Goal: Task Accomplishment & Management: Complete application form

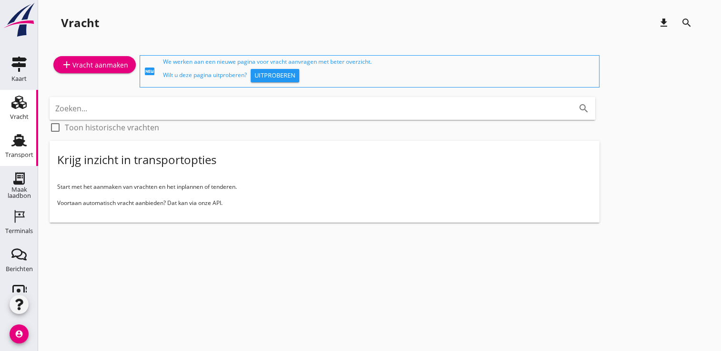
click at [21, 155] on div "Transport" at bounding box center [19, 155] width 28 height 6
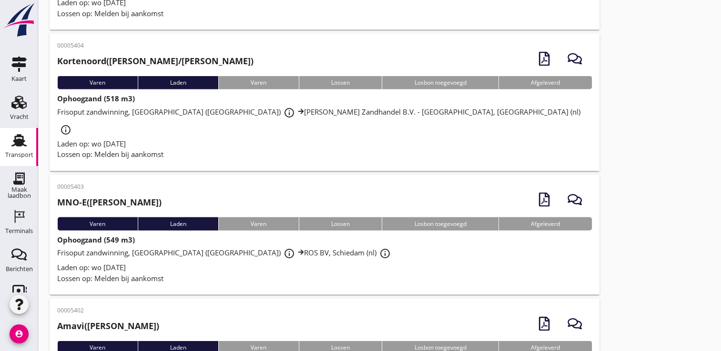
scroll to position [1819, 0]
click at [13, 220] on icon "Terminals" at bounding box center [18, 216] width 15 height 15
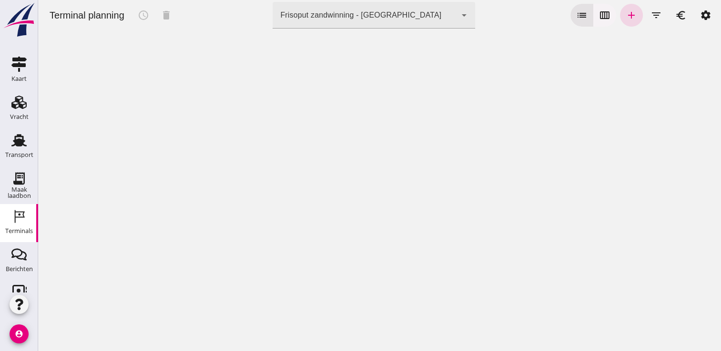
click at [600, 18] on icon "calendar_view_week" at bounding box center [604, 15] width 11 height 11
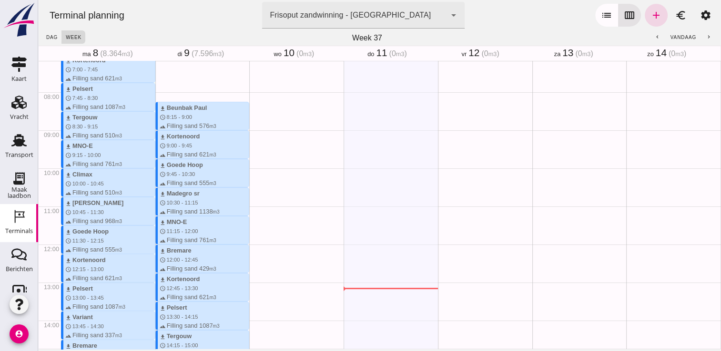
scroll to position [272, 0]
type button "calendar"
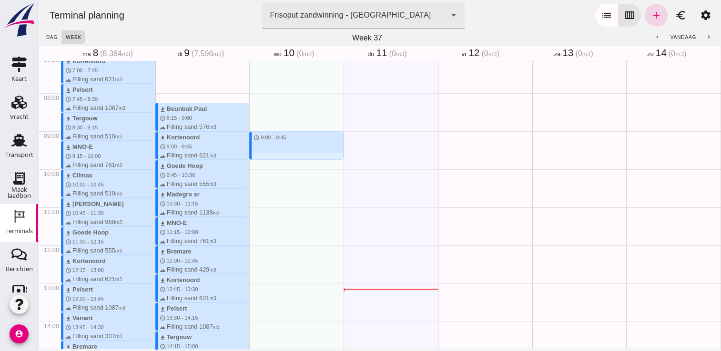
drag, startPoint x: 258, startPoint y: 133, endPoint x: 258, endPoint y: 157, distance: 24.3
click at [258, 157] on div "schedule 9:00 - 9:45" at bounding box center [296, 246] width 94 height 914
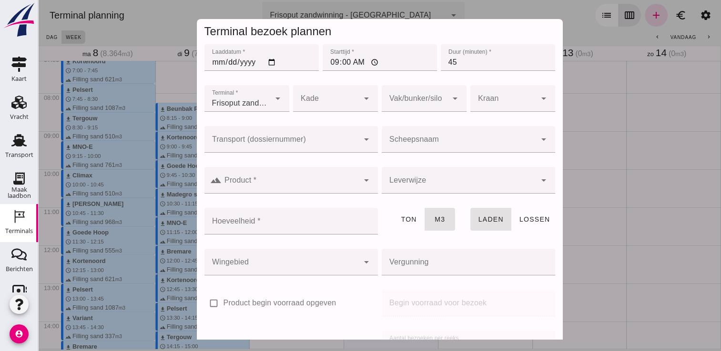
click at [408, 139] on input "Scheepsnaam" at bounding box center [458, 144] width 154 height 11
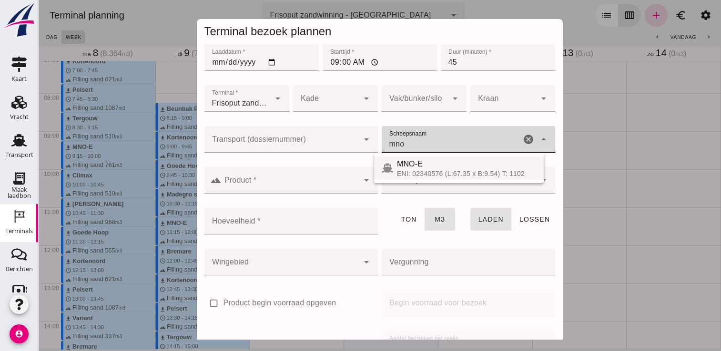
click at [415, 170] on div "ENI: 02340576 (L:67.35 x B:9.54) T: 1102" at bounding box center [466, 174] width 139 height 8
type input "MNO-E"
type input "761"
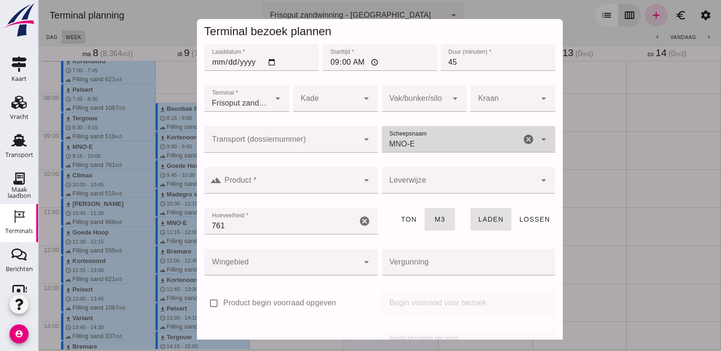
type input "MNO-E"
click at [360, 183] on icon "arrow_drop_down" at bounding box center [365, 180] width 11 height 11
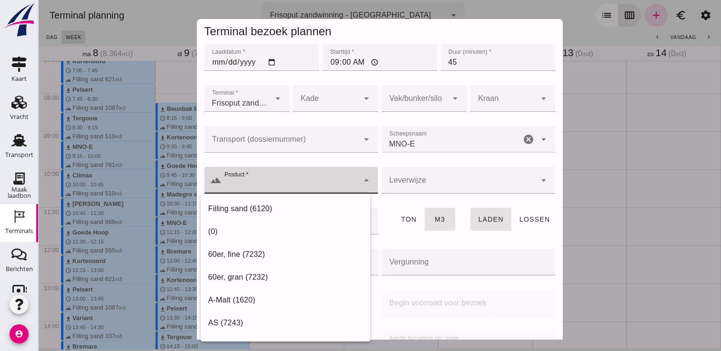
click at [360, 183] on icon "arrow_drop_down" at bounding box center [365, 180] width 11 height 11
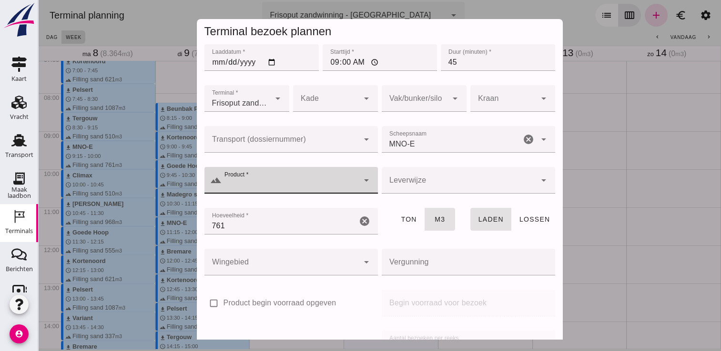
click at [306, 188] on input "Product *" at bounding box center [289, 185] width 137 height 11
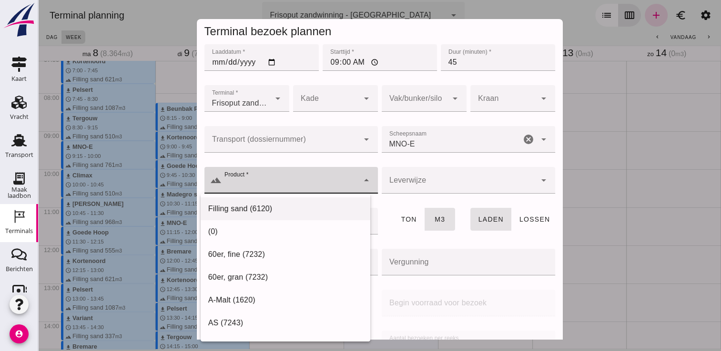
click at [275, 211] on div "Filling sand (6120)" at bounding box center [285, 208] width 154 height 11
type input "Filling sand (6120)"
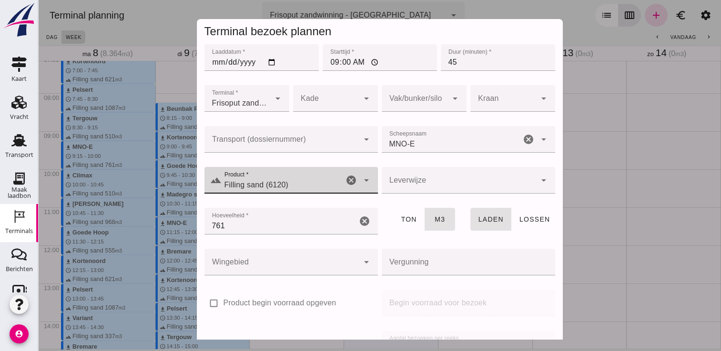
scroll to position [109, 0]
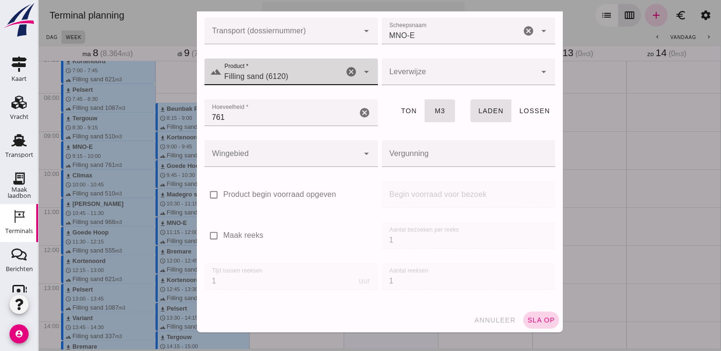
click at [540, 319] on span "sla op" at bounding box center [541, 321] width 28 height 8
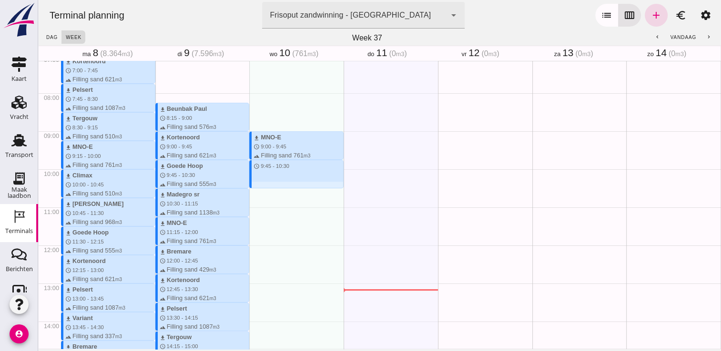
drag, startPoint x: 257, startPoint y: 161, endPoint x: 258, endPoint y: 185, distance: 23.8
click at [258, 185] on div "download MNO-E schedule 9:00 - 9:45 terrain Filling sand 761 m3 schedule 9:45 -…" at bounding box center [296, 246] width 94 height 914
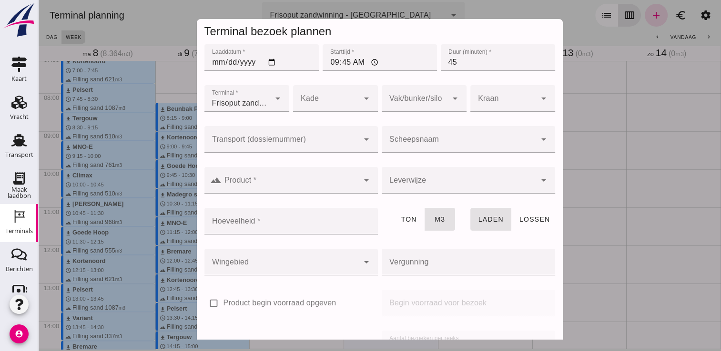
click at [416, 143] on input "Scheepsnaam" at bounding box center [458, 144] width 154 height 11
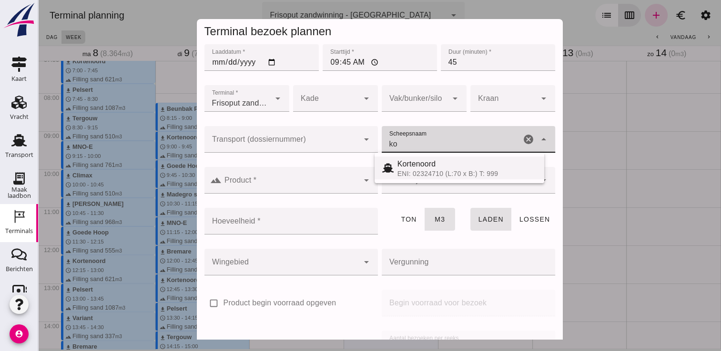
click at [415, 161] on span "Kortenoord" at bounding box center [416, 164] width 39 height 8
type input "Kortenoord"
type input "621"
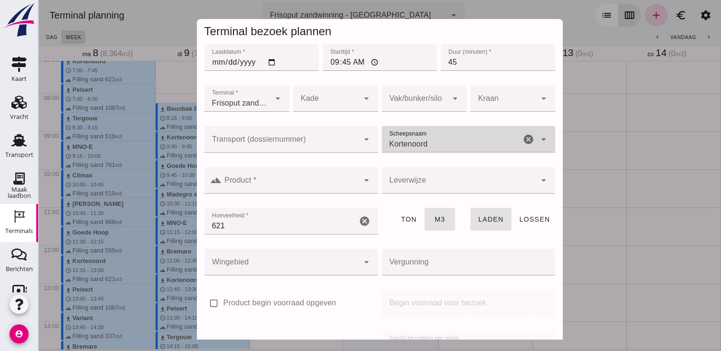
type input "Kortenoord"
click at [339, 181] on input "Product *" at bounding box center [289, 185] width 137 height 11
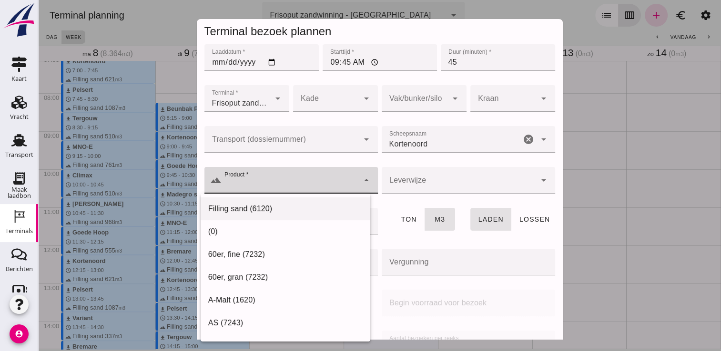
click at [289, 205] on div "Filling sand (6120)" at bounding box center [285, 208] width 154 height 11
type input "Filling sand (6120)"
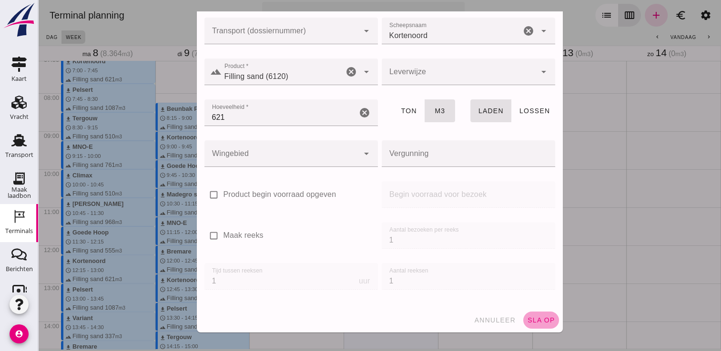
click at [528, 319] on span "sla op" at bounding box center [541, 321] width 28 height 8
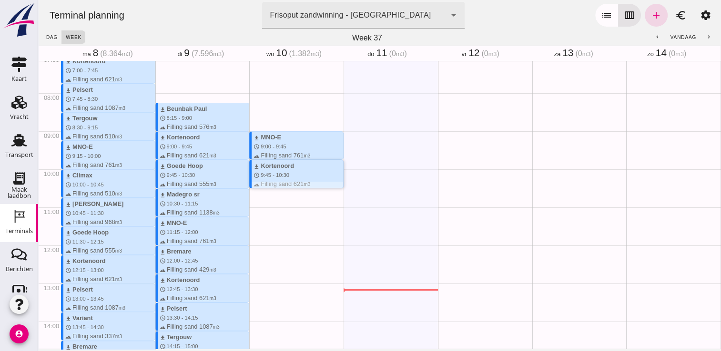
drag, startPoint x: 294, startPoint y: 187, endPoint x: 291, endPoint y: 191, distance: 5.4
click at [291, 191] on div "download MNO-E schedule 9:00 - 9:45 terrain Filling sand 761 m3 download Korten…" at bounding box center [296, 246] width 94 height 914
drag, startPoint x: 294, startPoint y: 193, endPoint x: 296, endPoint y: 208, distance: 14.8
click at [296, 208] on div "download MNO-E schedule 9:00 - 9:45 terrain Filling sand 761 m3 download Korten…" at bounding box center [296, 246] width 94 height 914
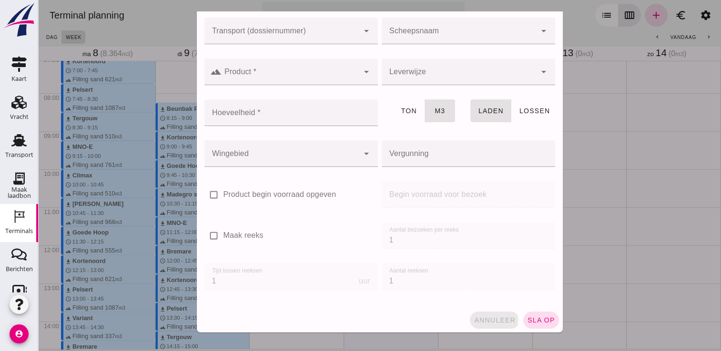
click at [488, 322] on span "annuleer" at bounding box center [494, 321] width 42 height 8
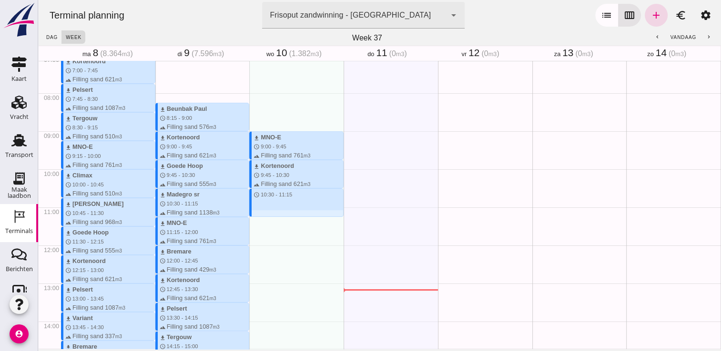
drag, startPoint x: 265, startPoint y: 190, endPoint x: 268, endPoint y: 213, distance: 24.0
click at [268, 213] on div "download MNO-E schedule 9:00 - 9:45 terrain Filling sand 761 m3 download Korten…" at bounding box center [296, 246] width 94 height 914
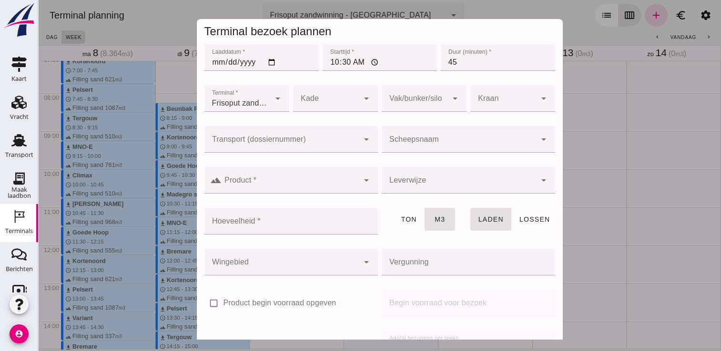
click at [435, 142] on input "Scheepsnaam" at bounding box center [458, 144] width 154 height 11
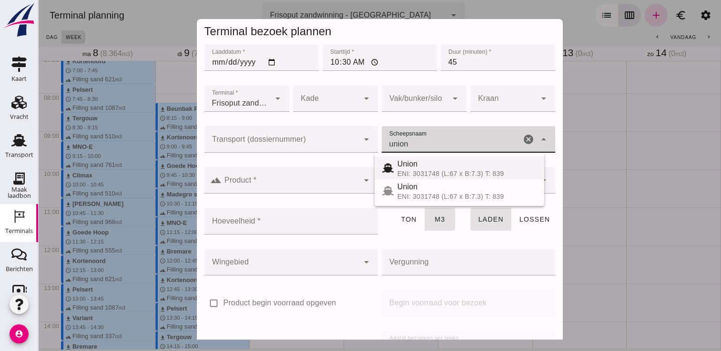
click at [409, 168] on span "Union" at bounding box center [407, 164] width 20 height 8
type input "Union"
type input "480"
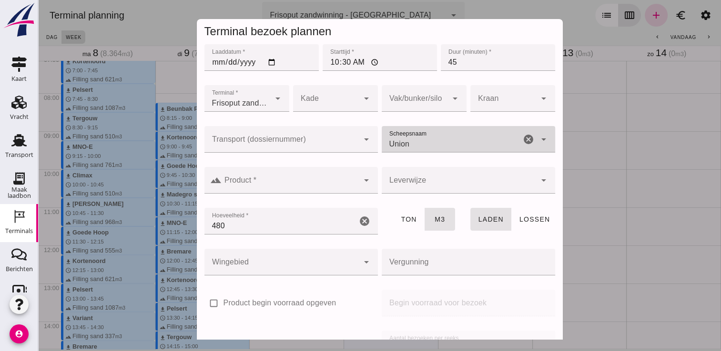
type input "Union"
click at [350, 182] on input "Product *" at bounding box center [289, 185] width 137 height 11
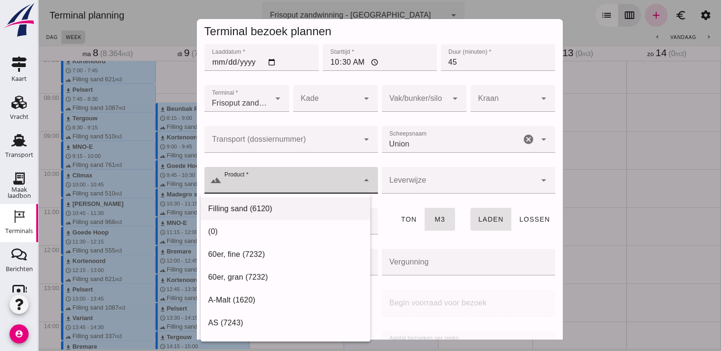
click at [296, 210] on div "Filling sand (6120)" at bounding box center [285, 208] width 154 height 11
type input "Filling sand (6120)"
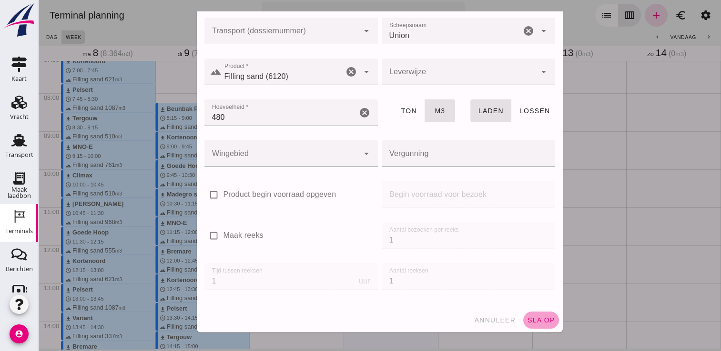
click at [533, 320] on span "sla op" at bounding box center [541, 321] width 28 height 8
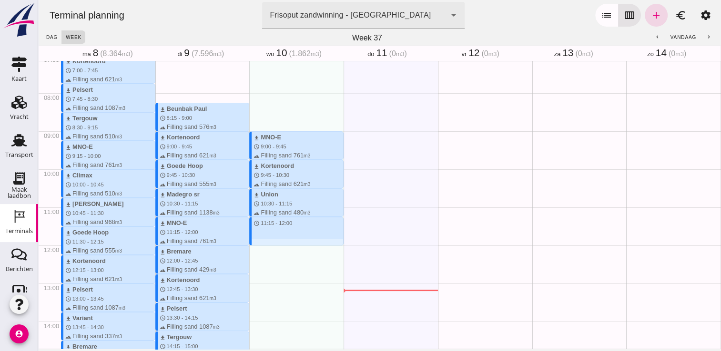
drag, startPoint x: 254, startPoint y: 218, endPoint x: 254, endPoint y: 241, distance: 23.3
click at [254, 241] on div "download MNO-E schedule 9:00 - 9:45 terrain Filling sand 761 m3 download Korten…" at bounding box center [296, 246] width 94 height 914
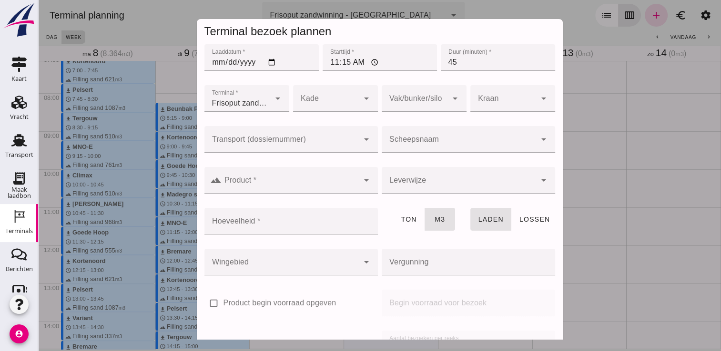
click at [459, 129] on div at bounding box center [458, 139] width 154 height 27
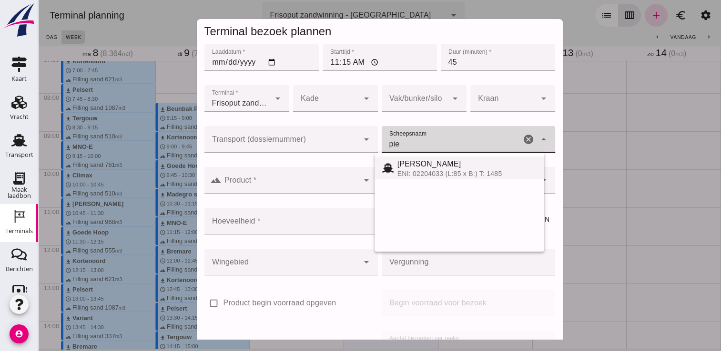
click at [398, 167] on span "[PERSON_NAME]" at bounding box center [429, 164] width 64 height 8
type input "[PERSON_NAME]"
type input "968"
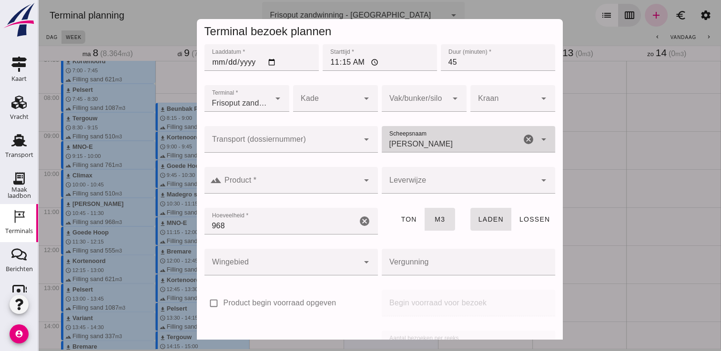
type input "[PERSON_NAME]"
click at [320, 186] on input "Product *" at bounding box center [289, 185] width 137 height 11
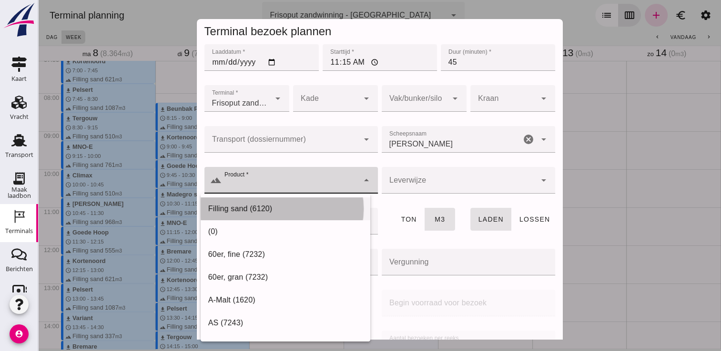
click at [296, 206] on div "Filling sand (6120)" at bounding box center [285, 208] width 154 height 11
type input "Filling sand (6120)"
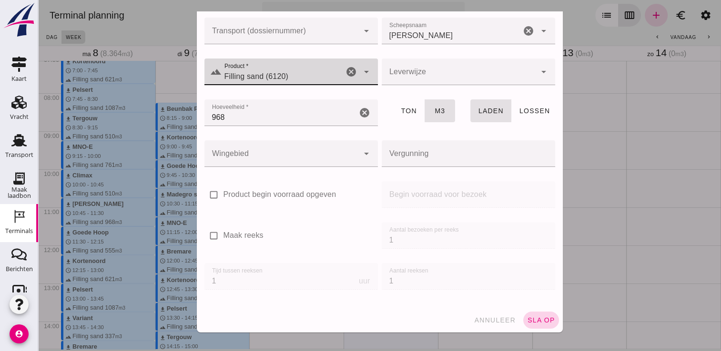
click at [533, 321] on span "sla op" at bounding box center [541, 321] width 28 height 8
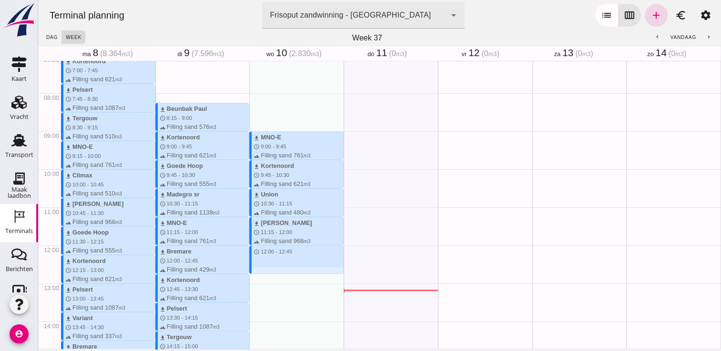
drag, startPoint x: 294, startPoint y: 248, endPoint x: 294, endPoint y: 271, distance: 23.8
click at [294, 271] on div "download MNO-E schedule 9:00 - 9:45 terrain Filling sand 761 m3 download Korten…" at bounding box center [296, 246] width 94 height 914
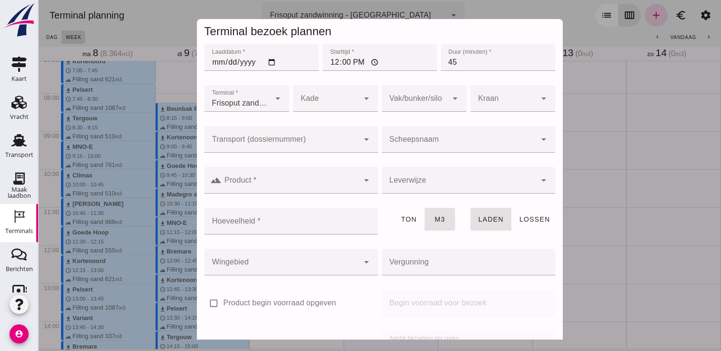
click at [443, 144] on input "Scheepsnaam" at bounding box center [458, 144] width 154 height 11
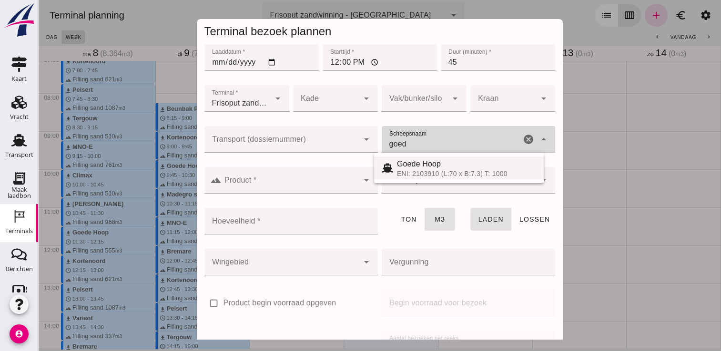
click at [413, 163] on span "Goede Hoop" at bounding box center [419, 164] width 44 height 8
type input "Goede Hoop"
type input "555"
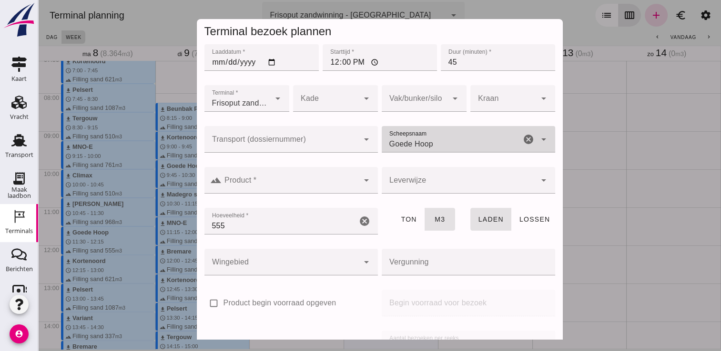
type input "Goede Hoop"
click at [334, 179] on div at bounding box center [289, 180] width 137 height 27
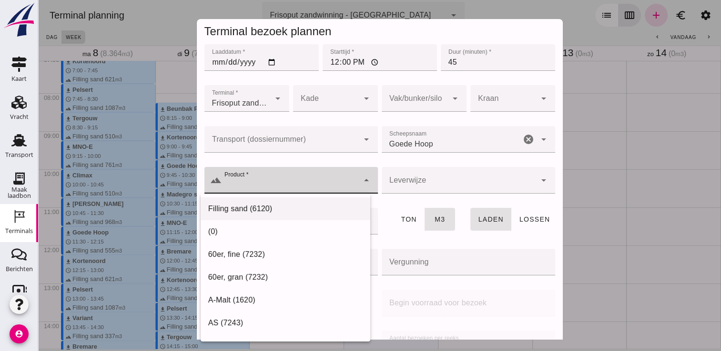
click at [267, 216] on div "Filling sand (6120)" at bounding box center [285, 209] width 170 height 23
type input "Filling sand (6120)"
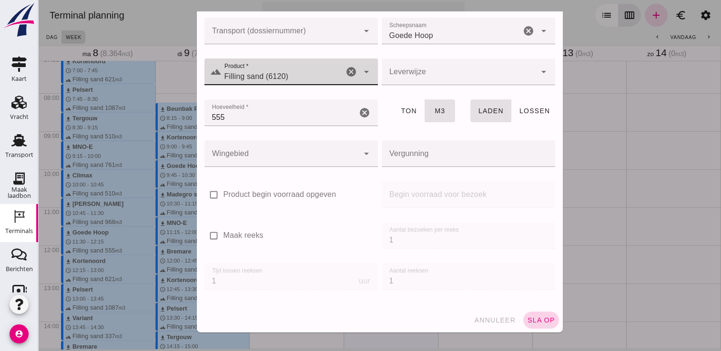
click at [527, 321] on span "sla op" at bounding box center [541, 321] width 28 height 8
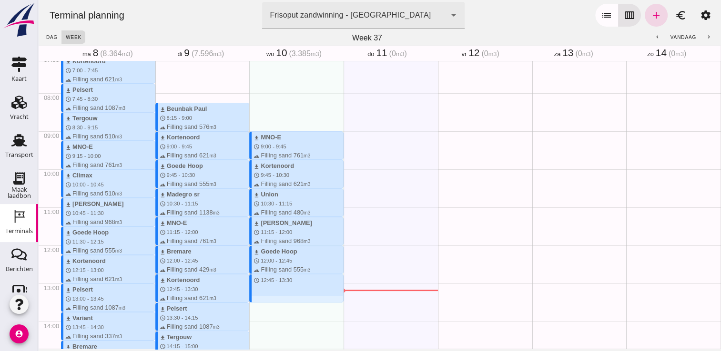
drag, startPoint x: 307, startPoint y: 276, endPoint x: 308, endPoint y: 303, distance: 26.7
click at [308, 303] on div "download MNO-E schedule 9:00 - 9:45 terrain Filling sand 761 m3 download Korten…" at bounding box center [296, 246] width 94 height 914
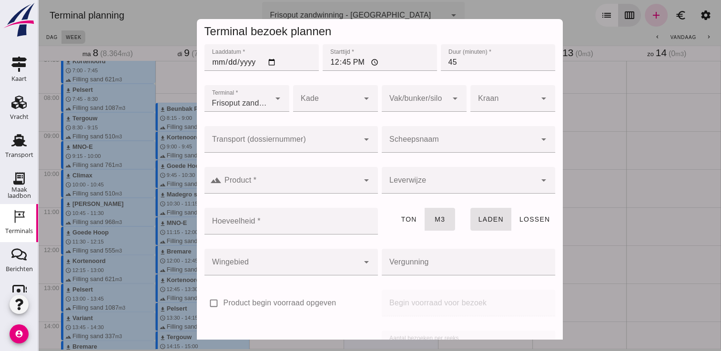
click at [447, 140] on input "Scheepsnaam" at bounding box center [458, 144] width 154 height 11
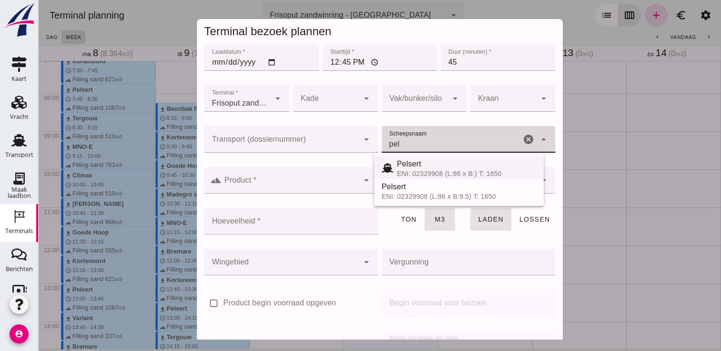
click at [421, 165] on div "Pelsert" at bounding box center [466, 164] width 139 height 11
type input "Pelsert"
type input "1087"
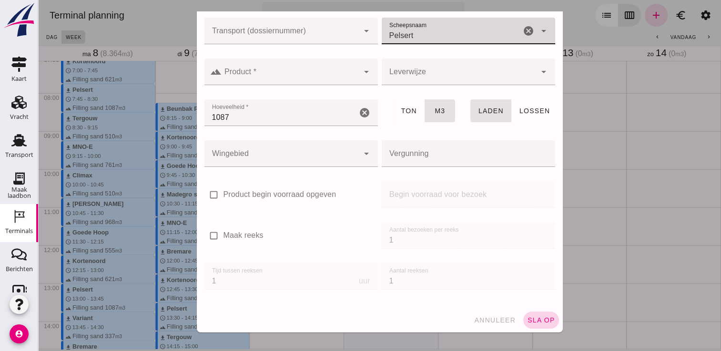
type input "Pelsert"
click at [525, 325] on button "sla op" at bounding box center [541, 320] width 36 height 17
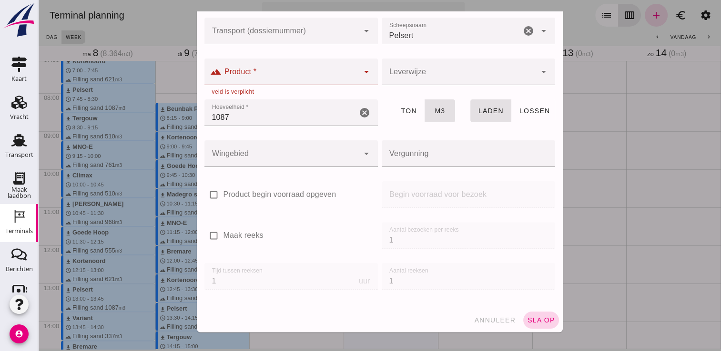
click at [527, 321] on span "sla op" at bounding box center [541, 321] width 28 height 8
click at [249, 66] on div at bounding box center [289, 72] width 137 height 27
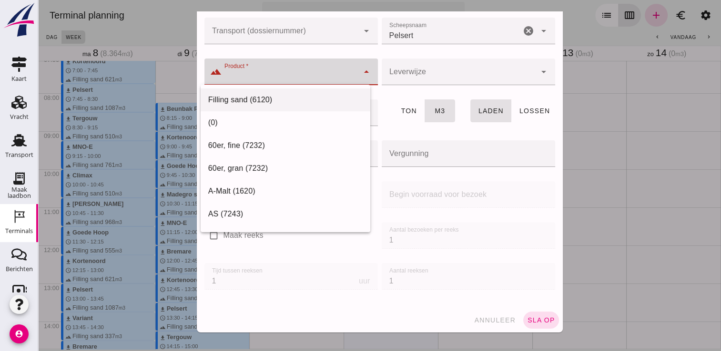
click at [250, 93] on div "Filling sand (6120)" at bounding box center [285, 100] width 170 height 23
type input "Filling sand (6120)"
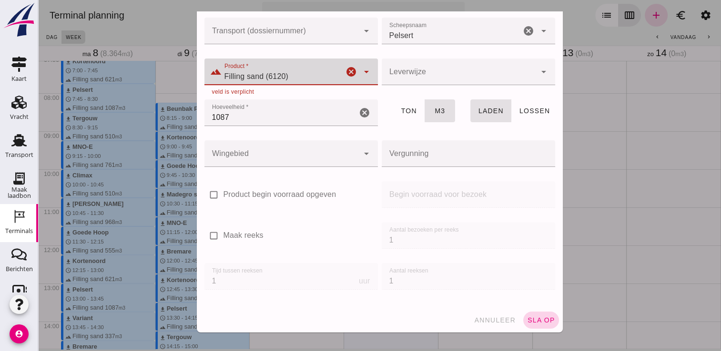
click at [535, 323] on span "sla op" at bounding box center [541, 321] width 28 height 8
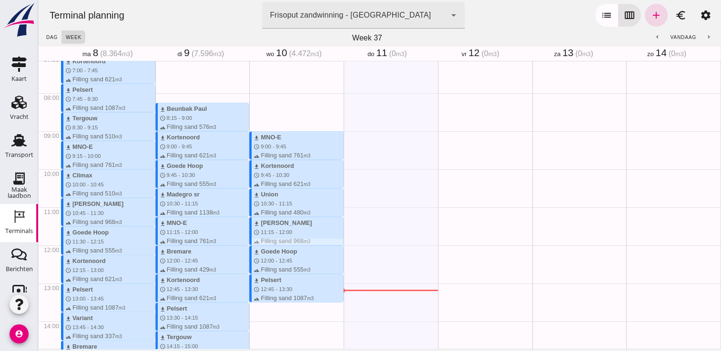
scroll to position [360, 0]
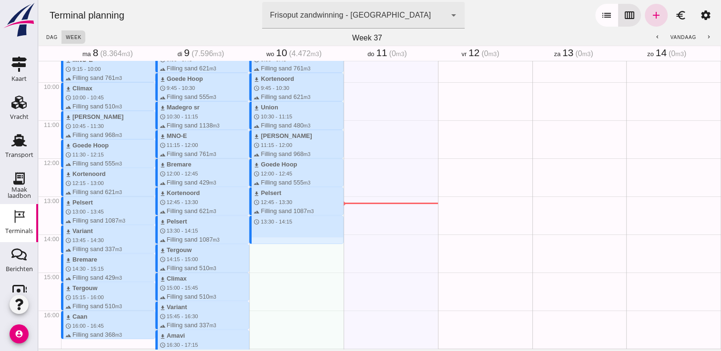
drag, startPoint x: 262, startPoint y: 218, endPoint x: 267, endPoint y: 245, distance: 27.6
click at [267, 245] on div "download MNO-E schedule 9:00 - 9:45 terrain Filling sand 761 m3 download Korten…" at bounding box center [296, 158] width 94 height 914
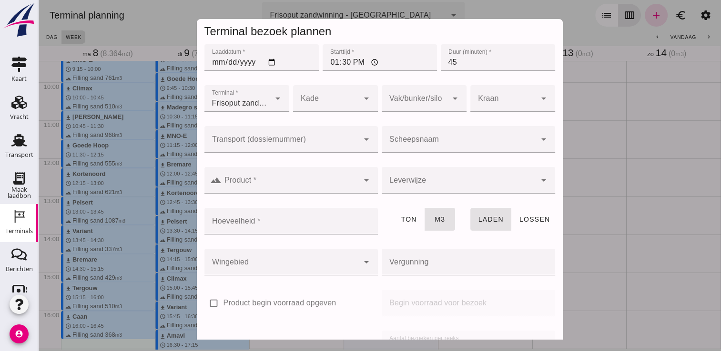
click at [408, 145] on input "Scheepsnaam" at bounding box center [458, 144] width 154 height 11
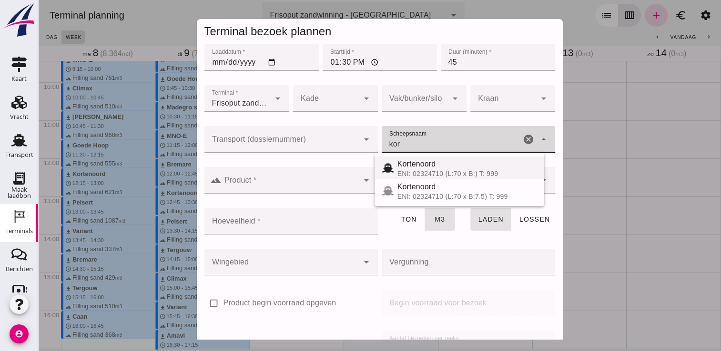
click at [408, 163] on span "Kortenoord" at bounding box center [416, 164] width 39 height 8
type input "Kortenoord"
type input "621"
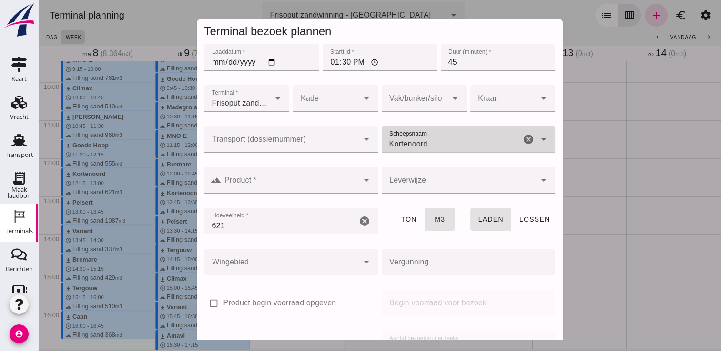
type input "Kortenoord"
click at [337, 185] on input "Product *" at bounding box center [289, 185] width 137 height 11
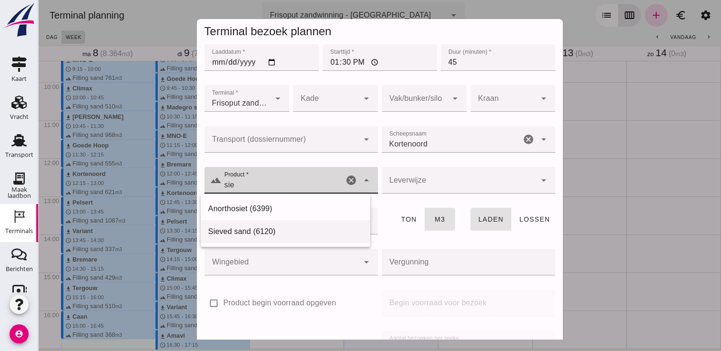
click at [276, 234] on div "Sieved sand (6120)" at bounding box center [285, 231] width 154 height 11
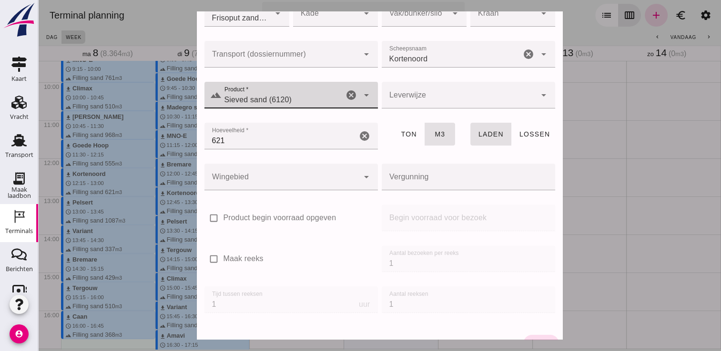
scroll to position [109, 0]
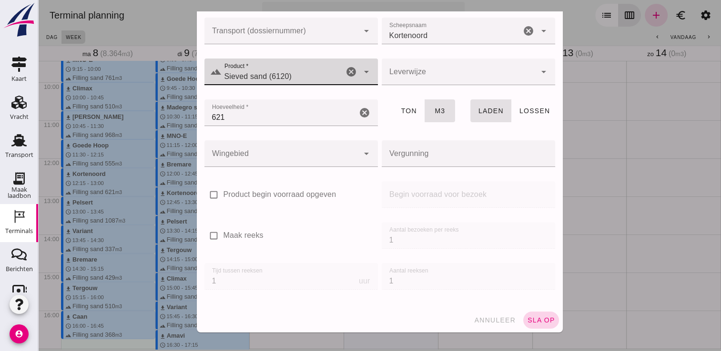
type input "Sieved sand (6120)"
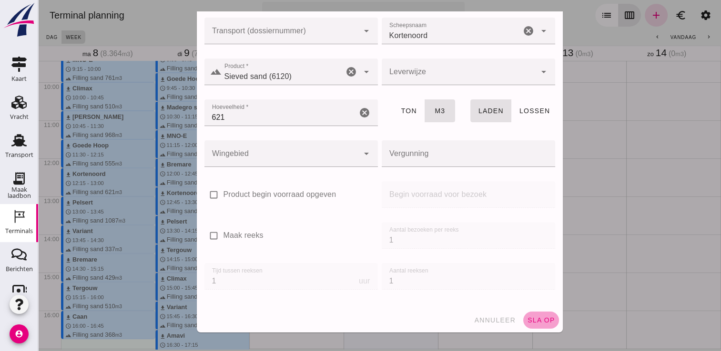
click at [534, 319] on span "sla op" at bounding box center [541, 321] width 28 height 8
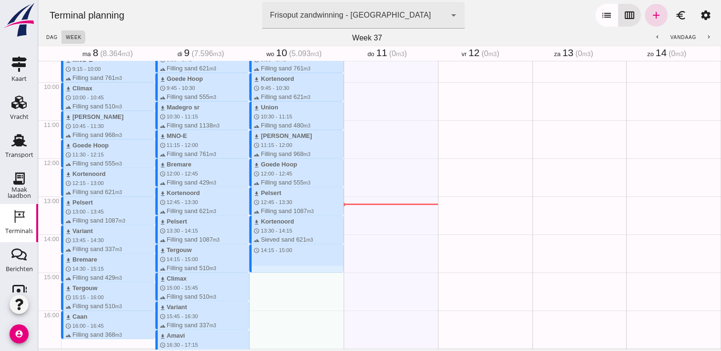
drag, startPoint x: 265, startPoint y: 245, endPoint x: 265, endPoint y: 273, distance: 28.1
click at [265, 273] on div "download MNO-E schedule 9:00 - 9:45 terrain Filling sand 761 m3 download Korten…" at bounding box center [296, 158] width 94 height 914
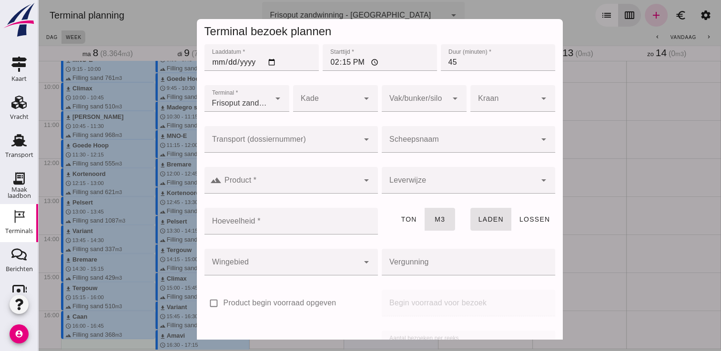
click at [428, 141] on input "Scheepsnaam" at bounding box center [458, 144] width 154 height 11
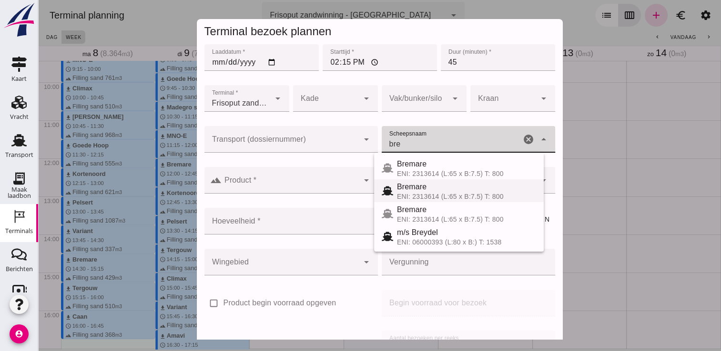
click at [413, 186] on span "Bremare" at bounding box center [412, 187] width 30 height 8
type input "Bremare"
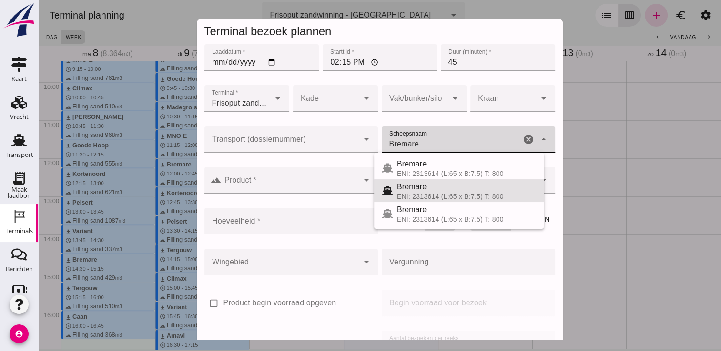
click at [433, 143] on input "Bremare" at bounding box center [450, 144] width 139 height 11
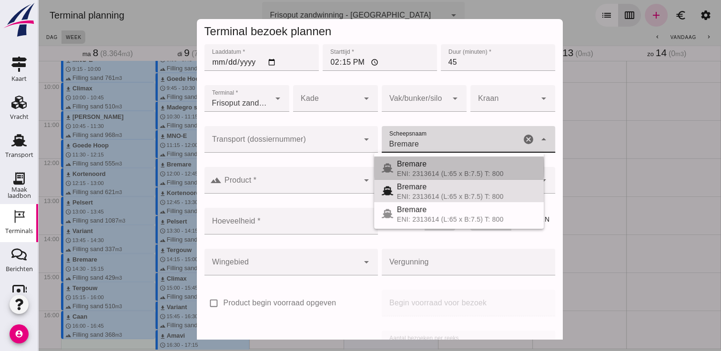
click at [436, 171] on div "ENI: 2313614 (L:65 x B:7.5) T: 800" at bounding box center [466, 174] width 139 height 8
type input "429"
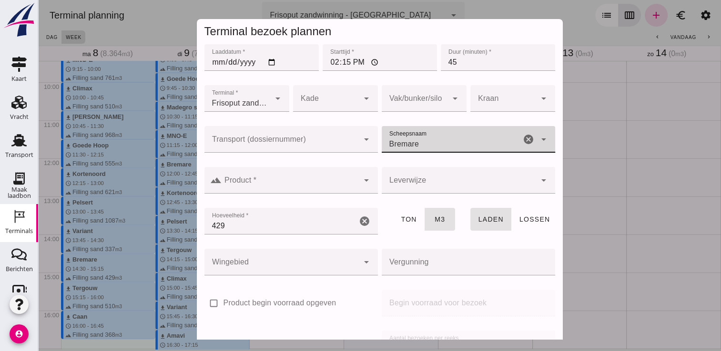
type input "Bremare"
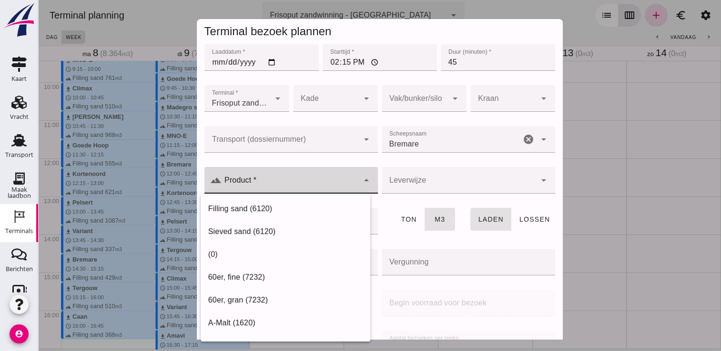
click at [338, 187] on input "Product *" at bounding box center [289, 185] width 137 height 11
click at [282, 209] on div "Filling sand (6120)" at bounding box center [285, 208] width 154 height 11
type input "Filling sand (6120)"
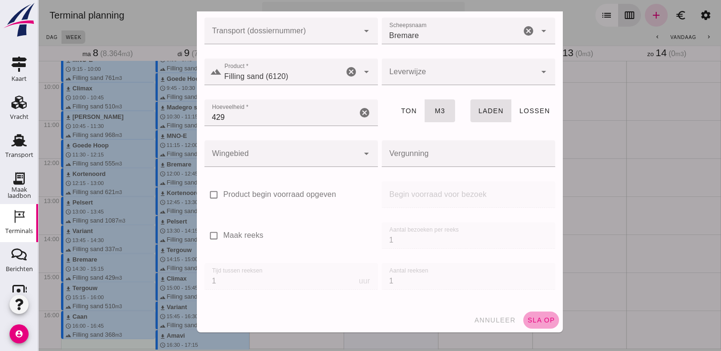
click at [538, 314] on button "sla op" at bounding box center [541, 320] width 36 height 17
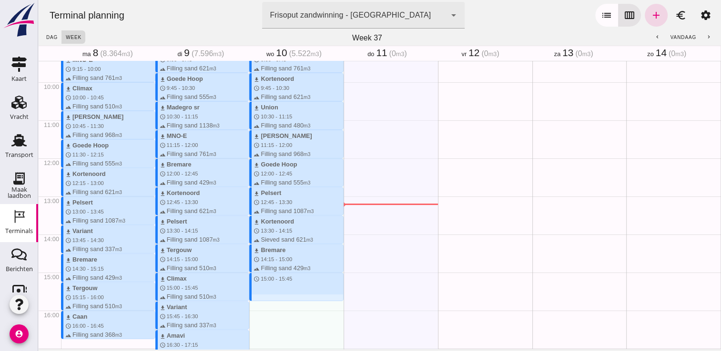
drag, startPoint x: 255, startPoint y: 275, endPoint x: 253, endPoint y: 300, distance: 24.3
click at [253, 300] on div "download MNO-E schedule 9:00 - 9:45 terrain Filling sand 761 m3 download Korten…" at bounding box center [296, 158] width 94 height 914
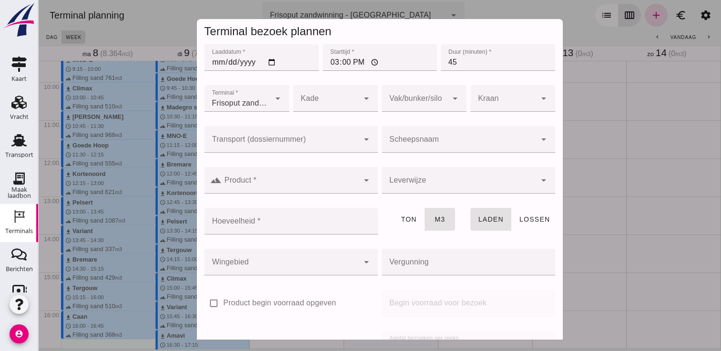
click at [434, 136] on div at bounding box center [458, 139] width 154 height 27
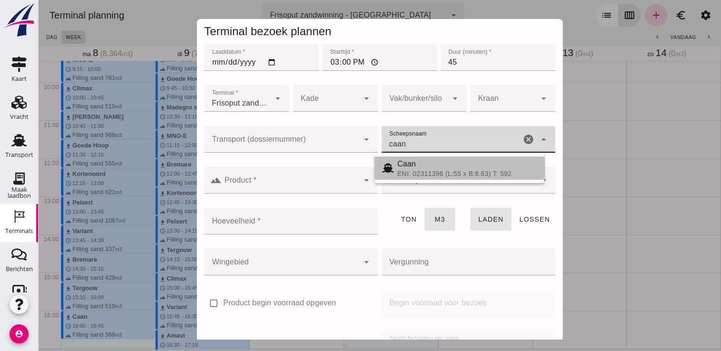
click at [424, 170] on div "ENI: 02311396 (L:55 x B:6.63) T: 592" at bounding box center [466, 174] width 139 height 8
type input "Caan"
type input "368"
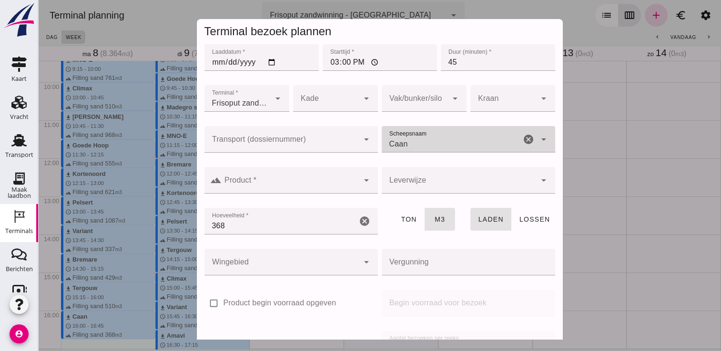
type input "Caan"
click at [343, 183] on input "Product *" at bounding box center [289, 185] width 137 height 11
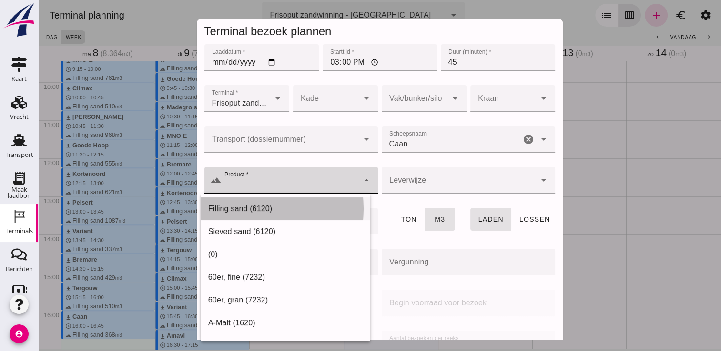
click at [315, 203] on div "Filling sand (6120)" at bounding box center [285, 209] width 170 height 23
type input "Filling sand (6120)"
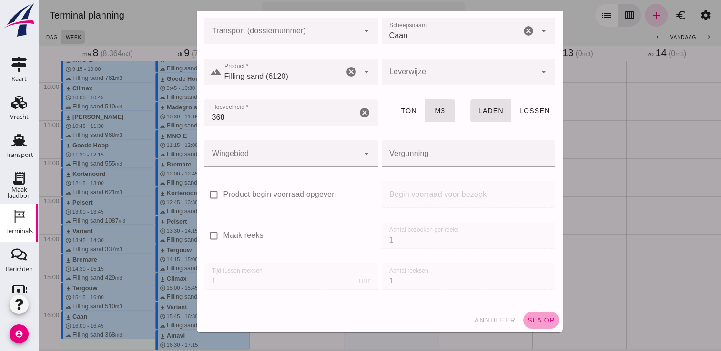
click at [529, 319] on span "sla op" at bounding box center [541, 321] width 28 height 8
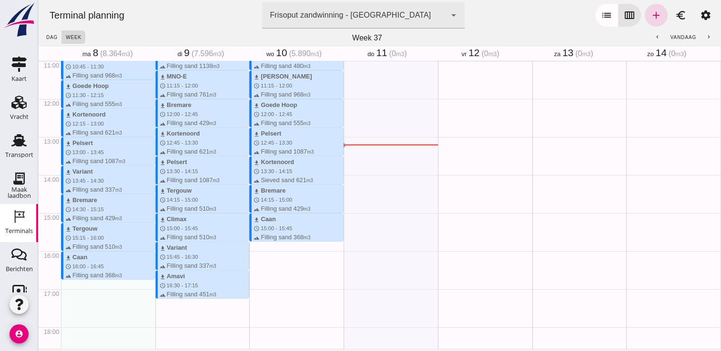
scroll to position [424, 0]
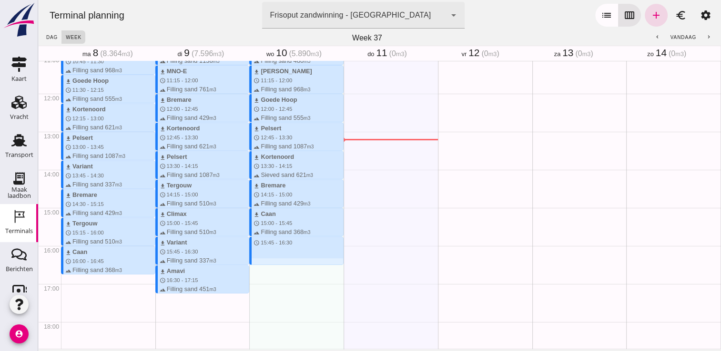
drag, startPoint x: 257, startPoint y: 240, endPoint x: 256, endPoint y: 262, distance: 22.4
click at [256, 262] on div "download MNO-E schedule 9:00 - 9:45 terrain Filling sand 761 m3 download Korten…" at bounding box center [296, 94] width 94 height 914
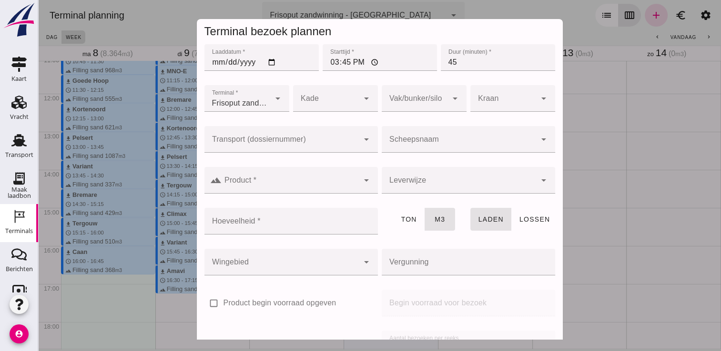
click at [452, 144] on input "Scheepsnaam" at bounding box center [458, 144] width 154 height 11
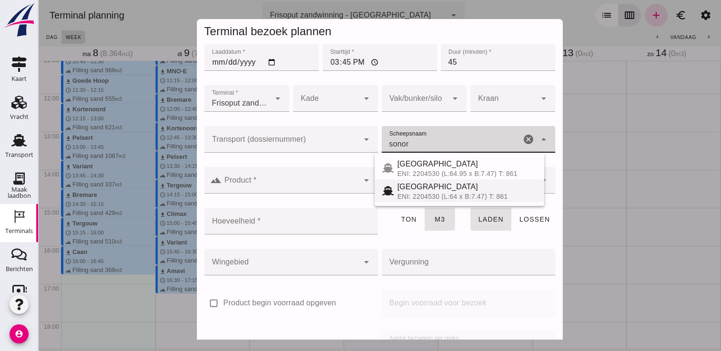
click at [422, 190] on div "[GEOGRAPHIC_DATA]" at bounding box center [466, 186] width 139 height 11
type input "[GEOGRAPHIC_DATA]"
type input "467"
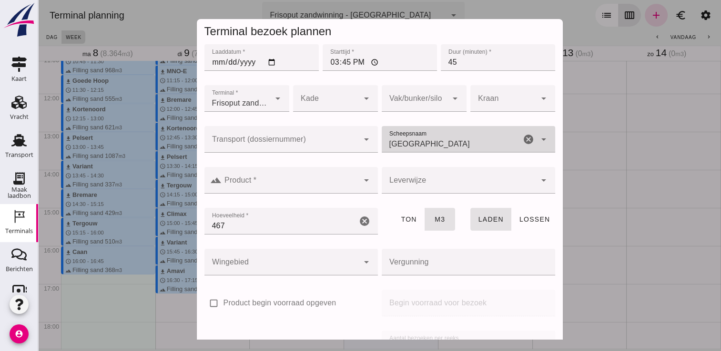
type input "[GEOGRAPHIC_DATA]"
click at [331, 178] on div at bounding box center [289, 180] width 137 height 27
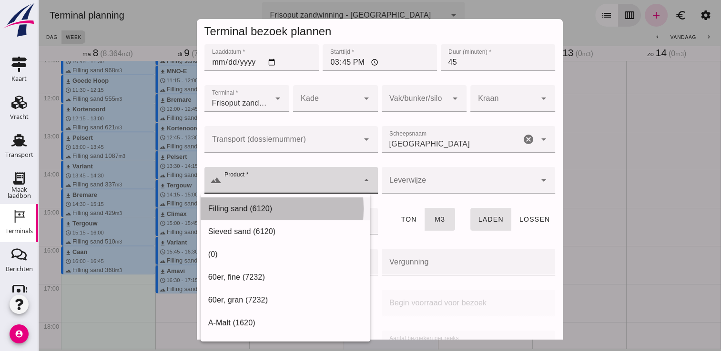
click at [299, 211] on div "Filling sand (6120)" at bounding box center [285, 208] width 154 height 11
type input "Filling sand (6120)"
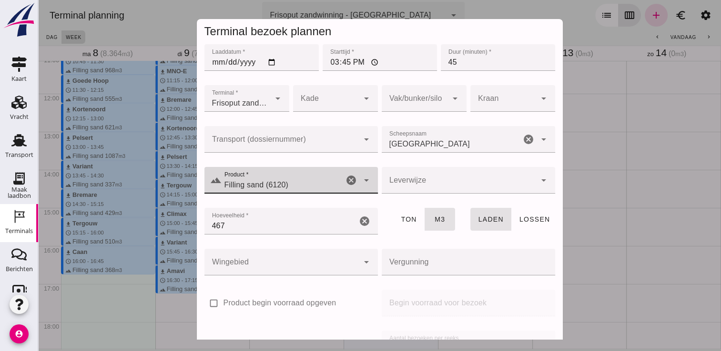
scroll to position [109, 0]
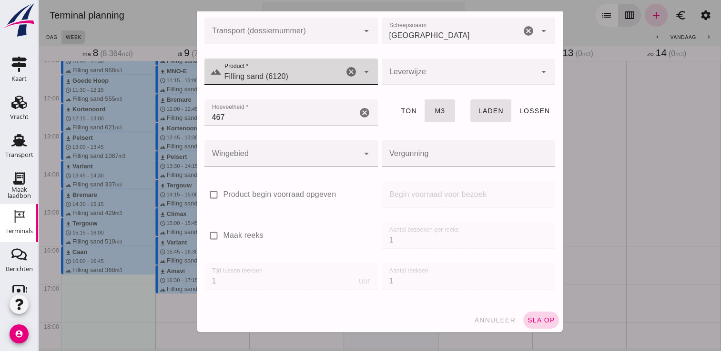
click at [535, 321] on span "sla op" at bounding box center [541, 321] width 28 height 8
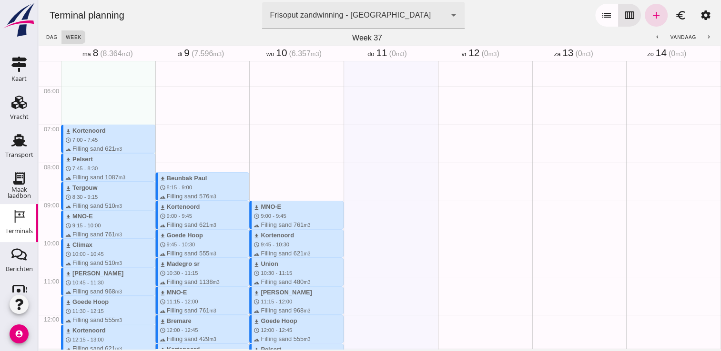
scroll to position [203, 0]
click at [12, 153] on div "Transport" at bounding box center [19, 155] width 28 height 6
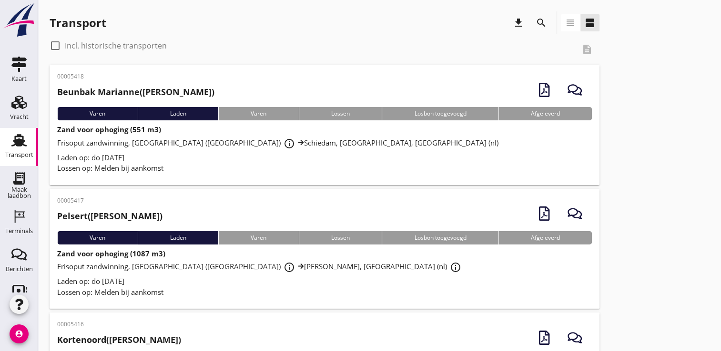
click at [13, 338] on icon "account_circle" at bounding box center [19, 334] width 19 height 19
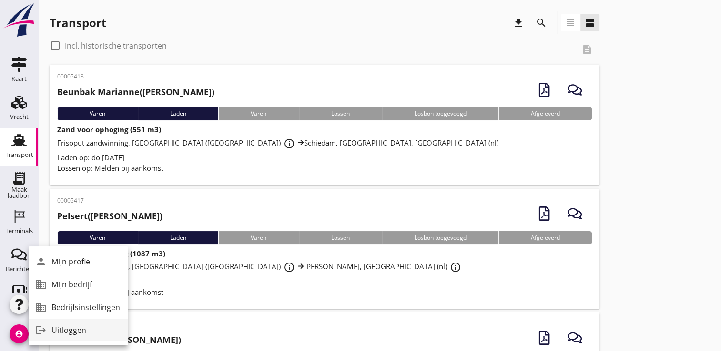
click at [43, 335] on icon "logout" at bounding box center [40, 330] width 19 height 19
